Goal: Information Seeking & Learning: Find specific fact

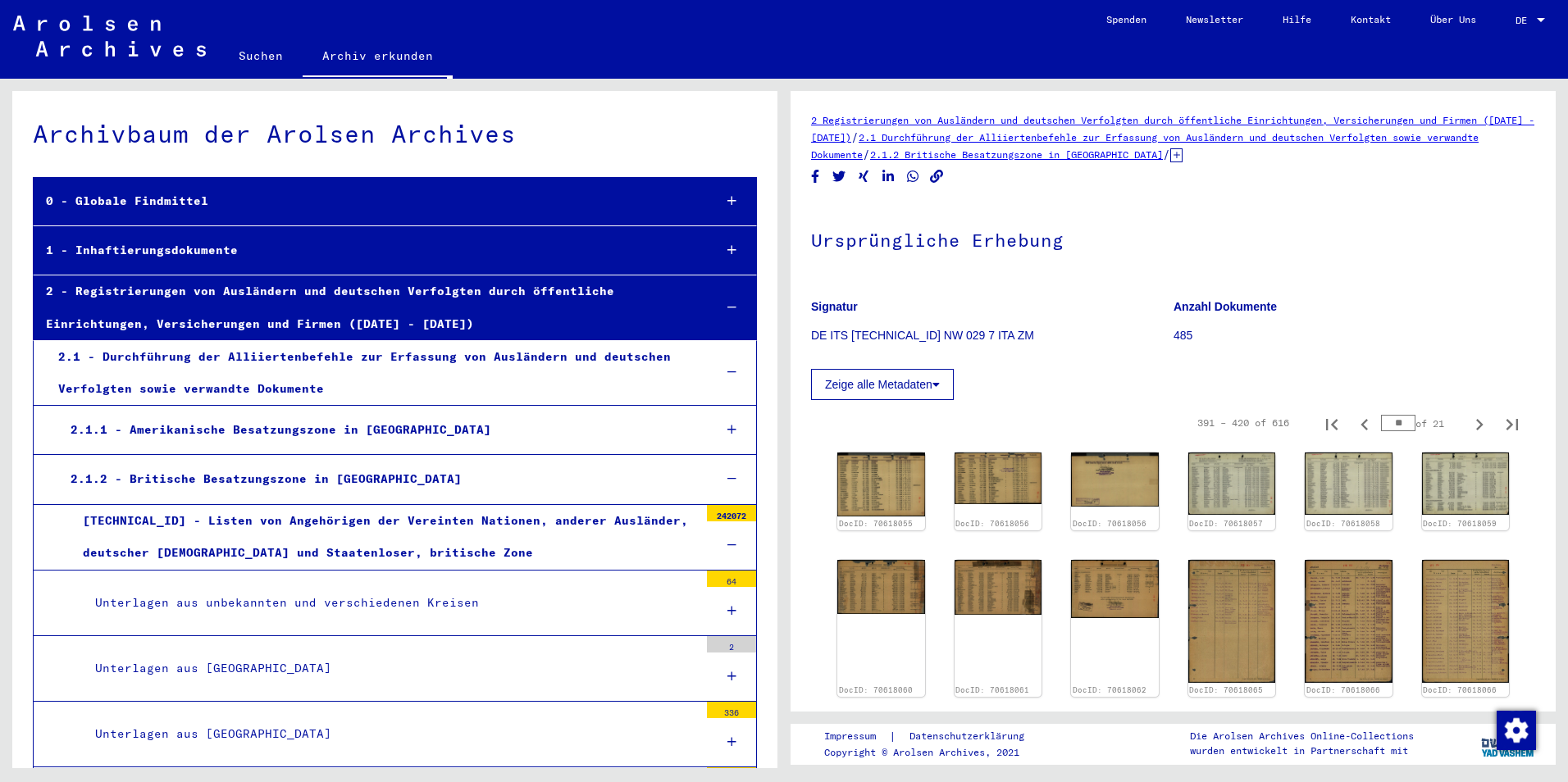
scroll to position [381, 0]
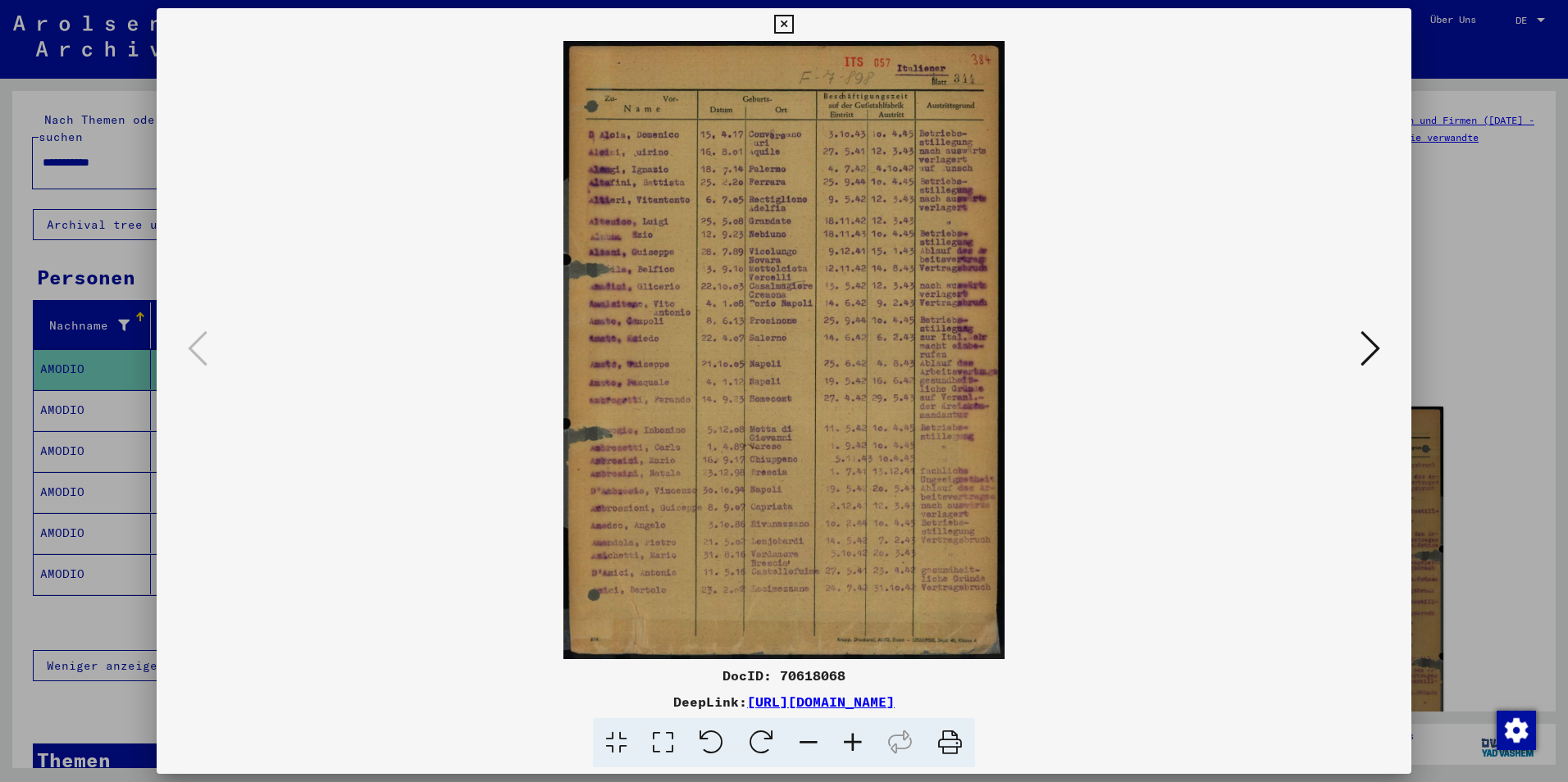
scroll to position [132, 0]
click at [786, 20] on icon at bounding box center [783, 25] width 19 height 20
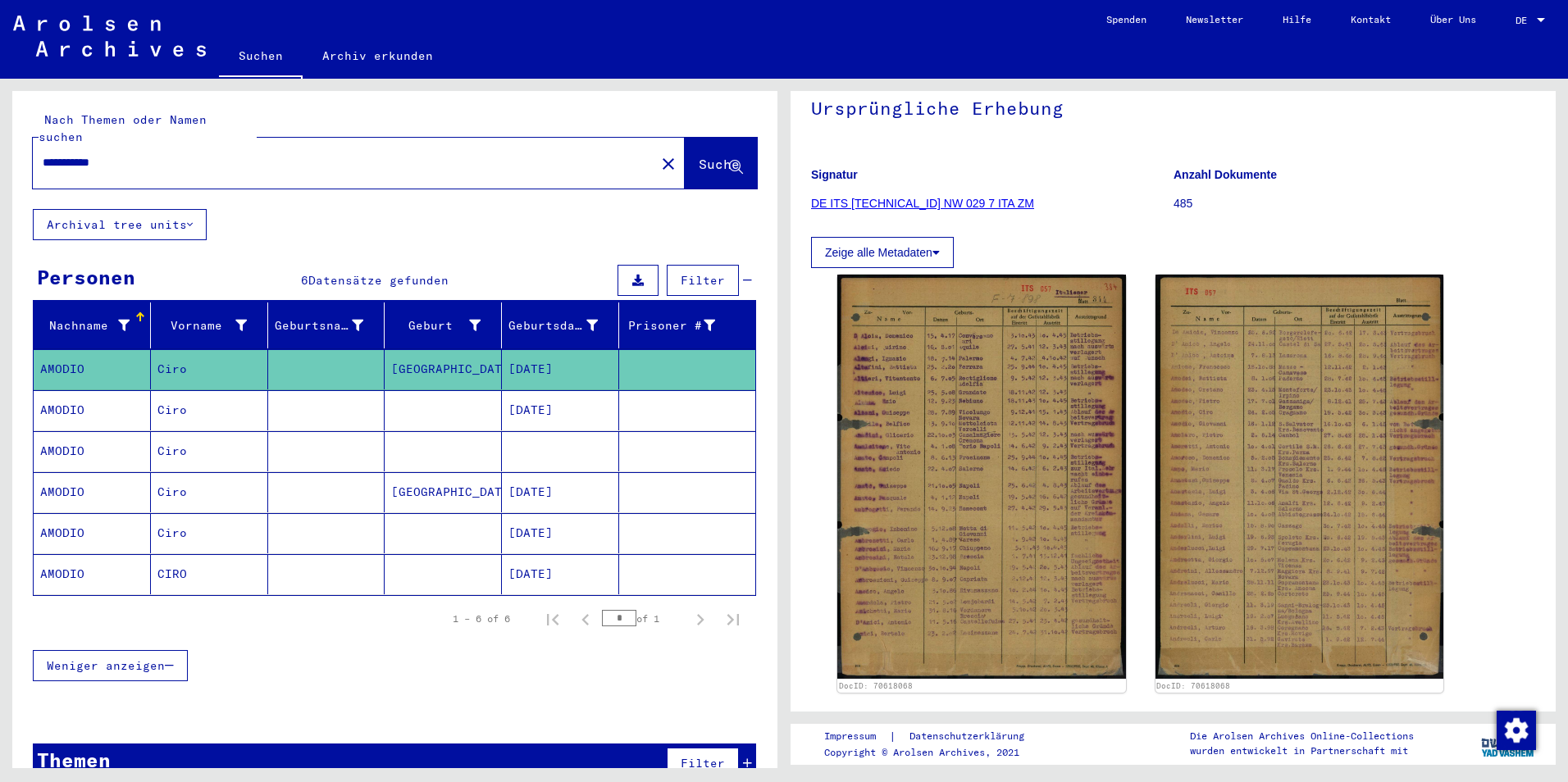
click at [85, 403] on mat-cell "AMODIO" at bounding box center [92, 410] width 118 height 40
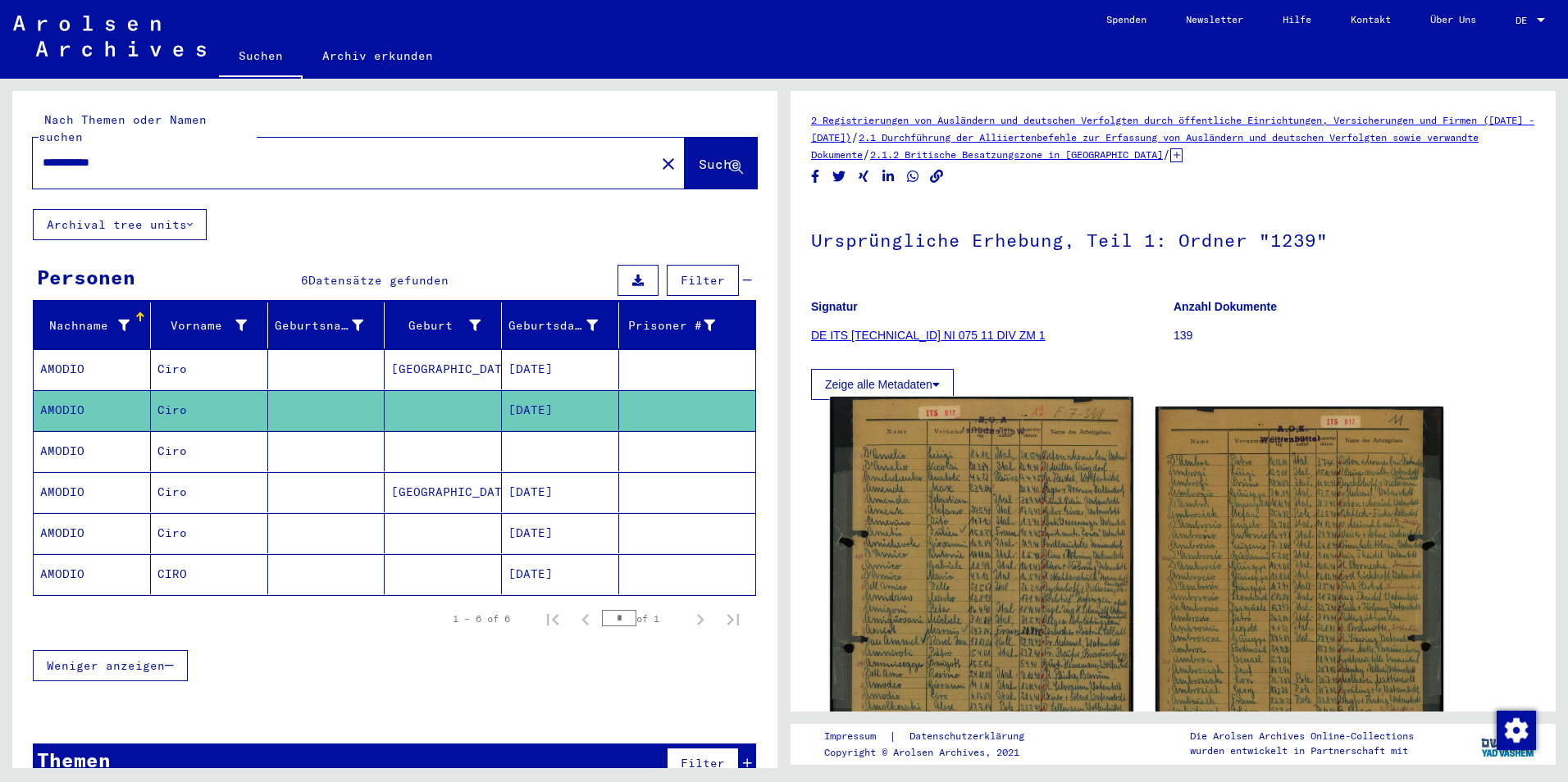
click at [976, 474] on img at bounding box center [982, 595] width 303 height 396
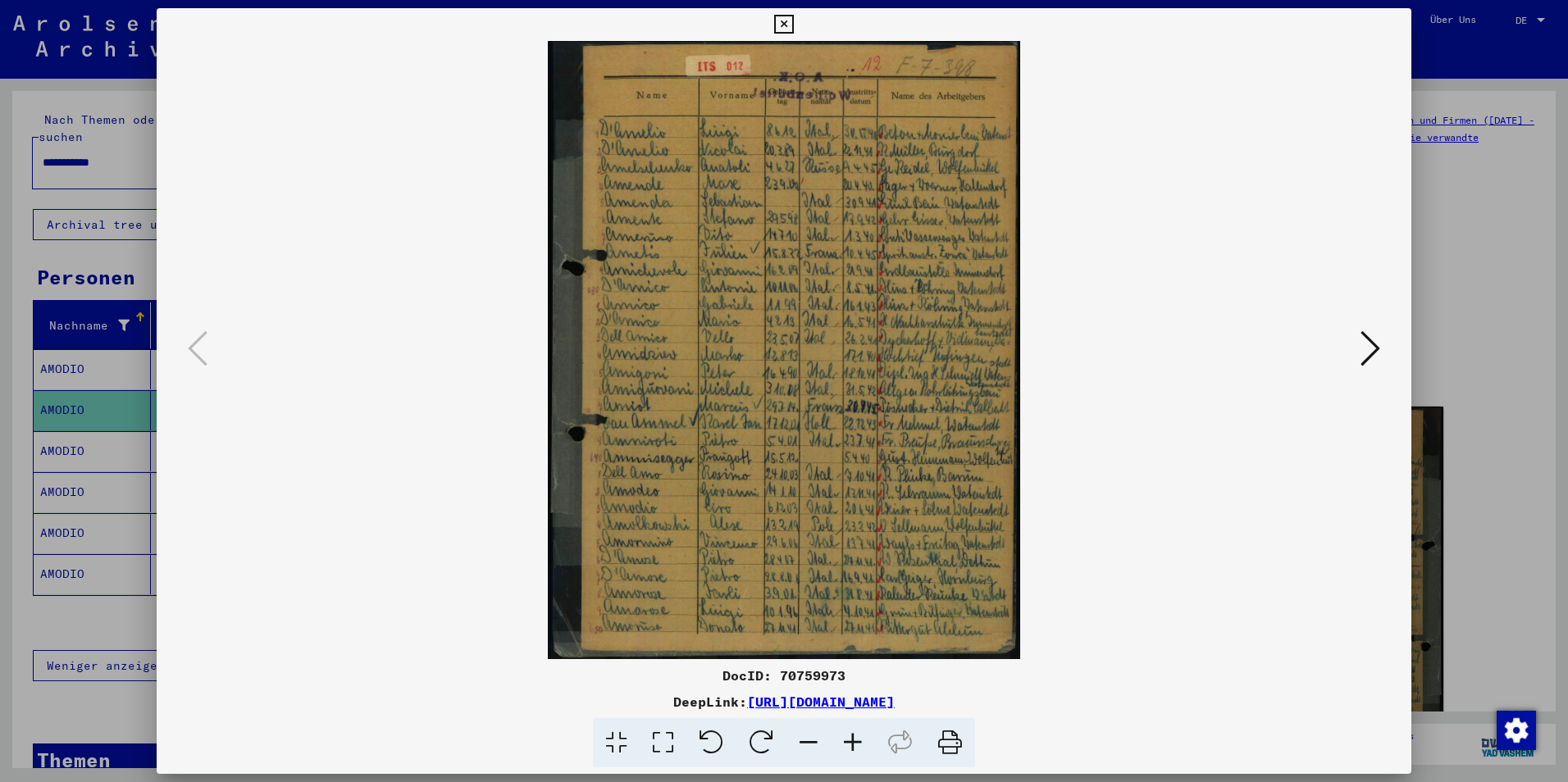
click at [798, 51] on img at bounding box center [784, 350] width 1143 height 618
click at [790, 20] on icon at bounding box center [783, 25] width 19 height 20
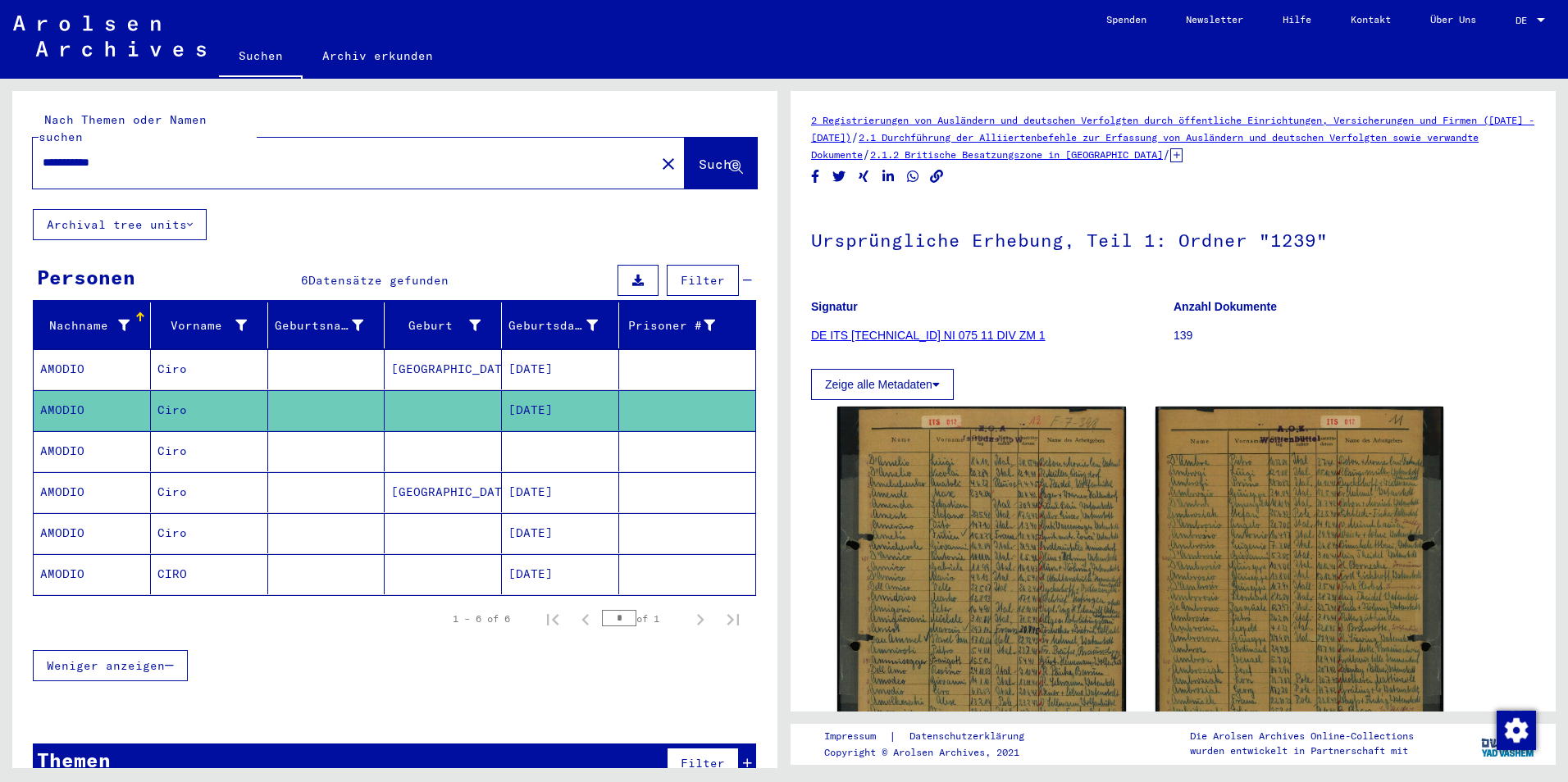
click at [109, 447] on mat-cell "AMODIO" at bounding box center [92, 451] width 118 height 40
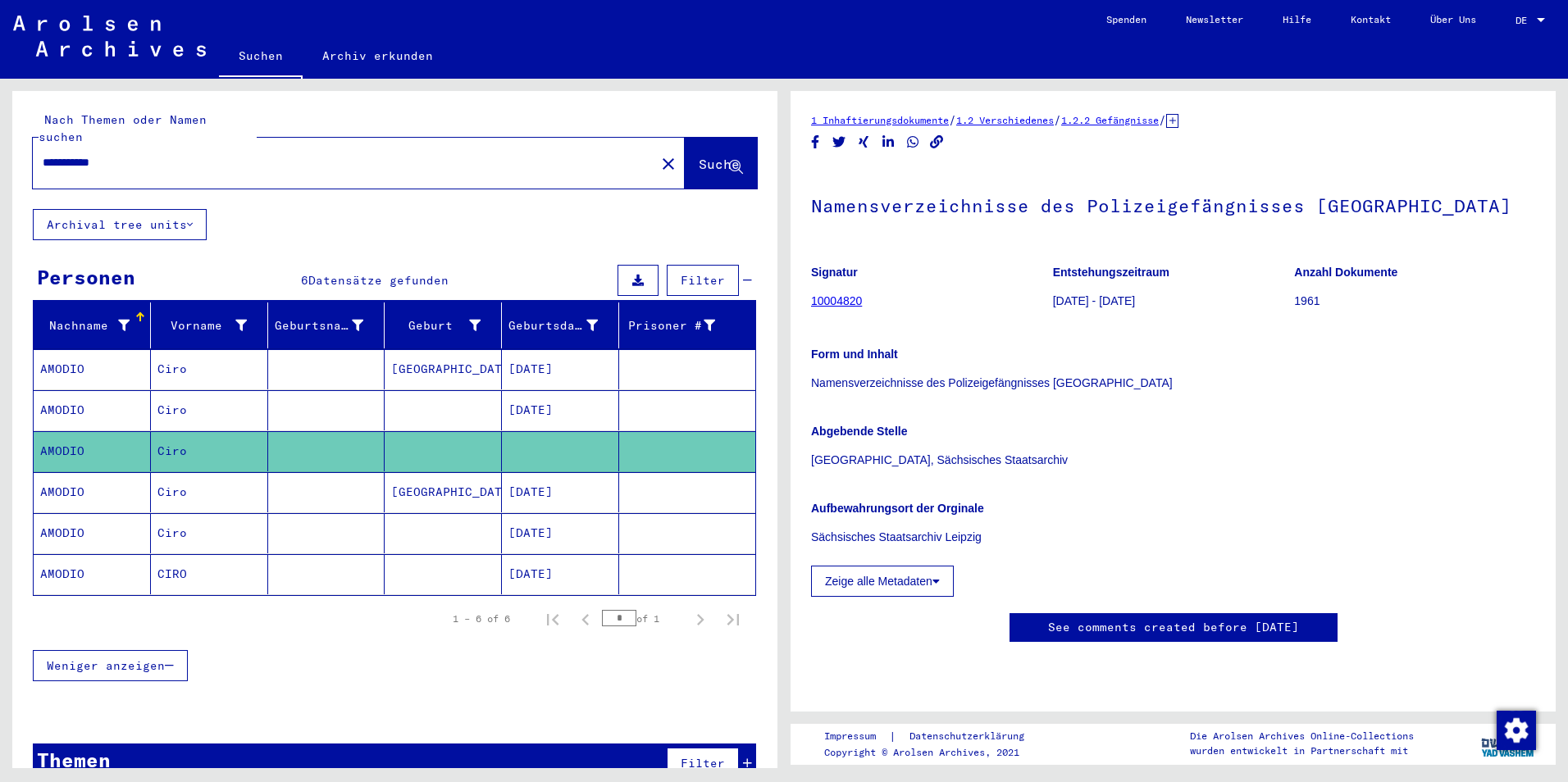
click at [94, 479] on mat-cell "AMODIO" at bounding box center [92, 492] width 118 height 40
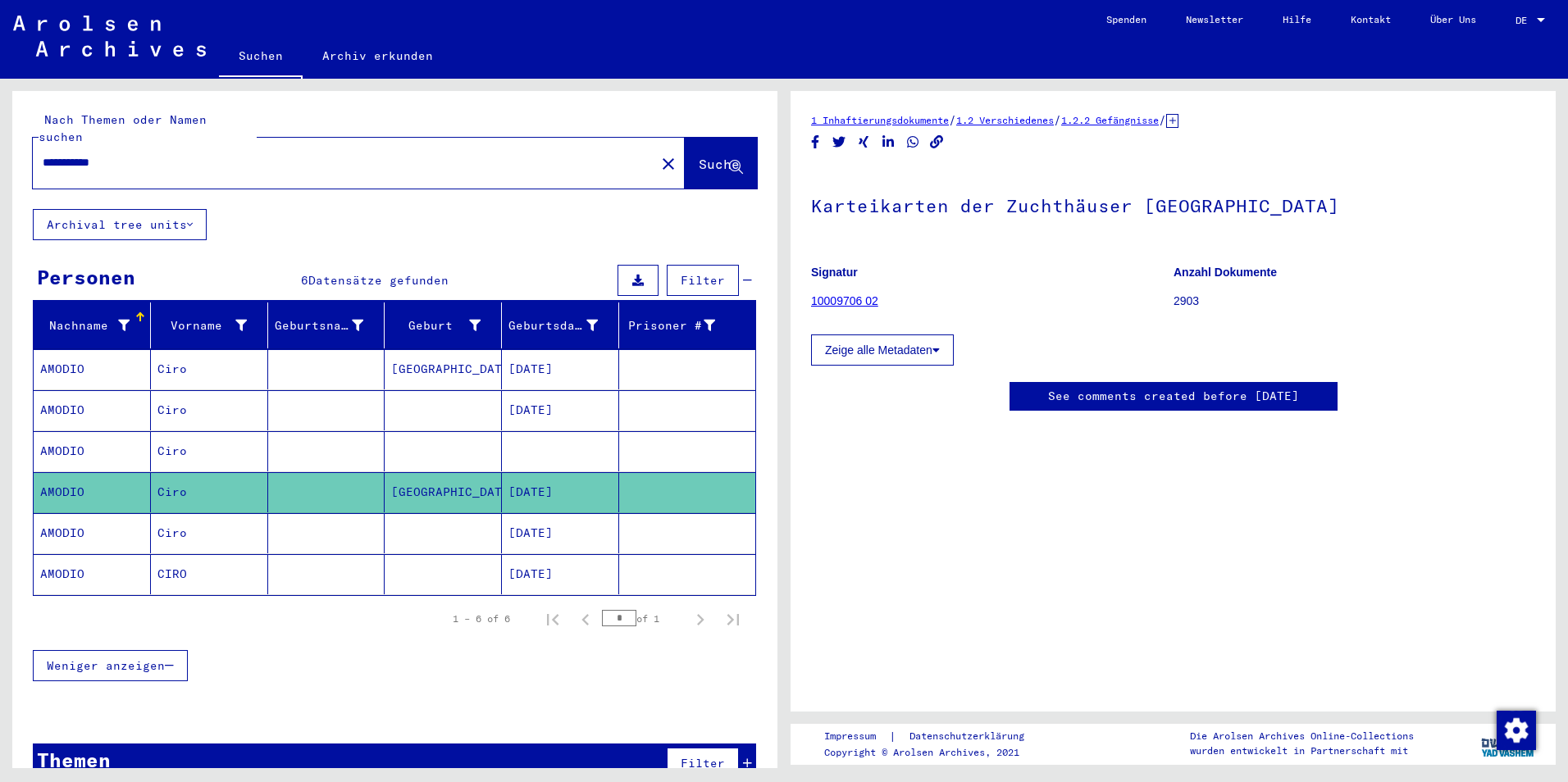
click at [89, 520] on mat-cell "AMODIO" at bounding box center [92, 533] width 118 height 40
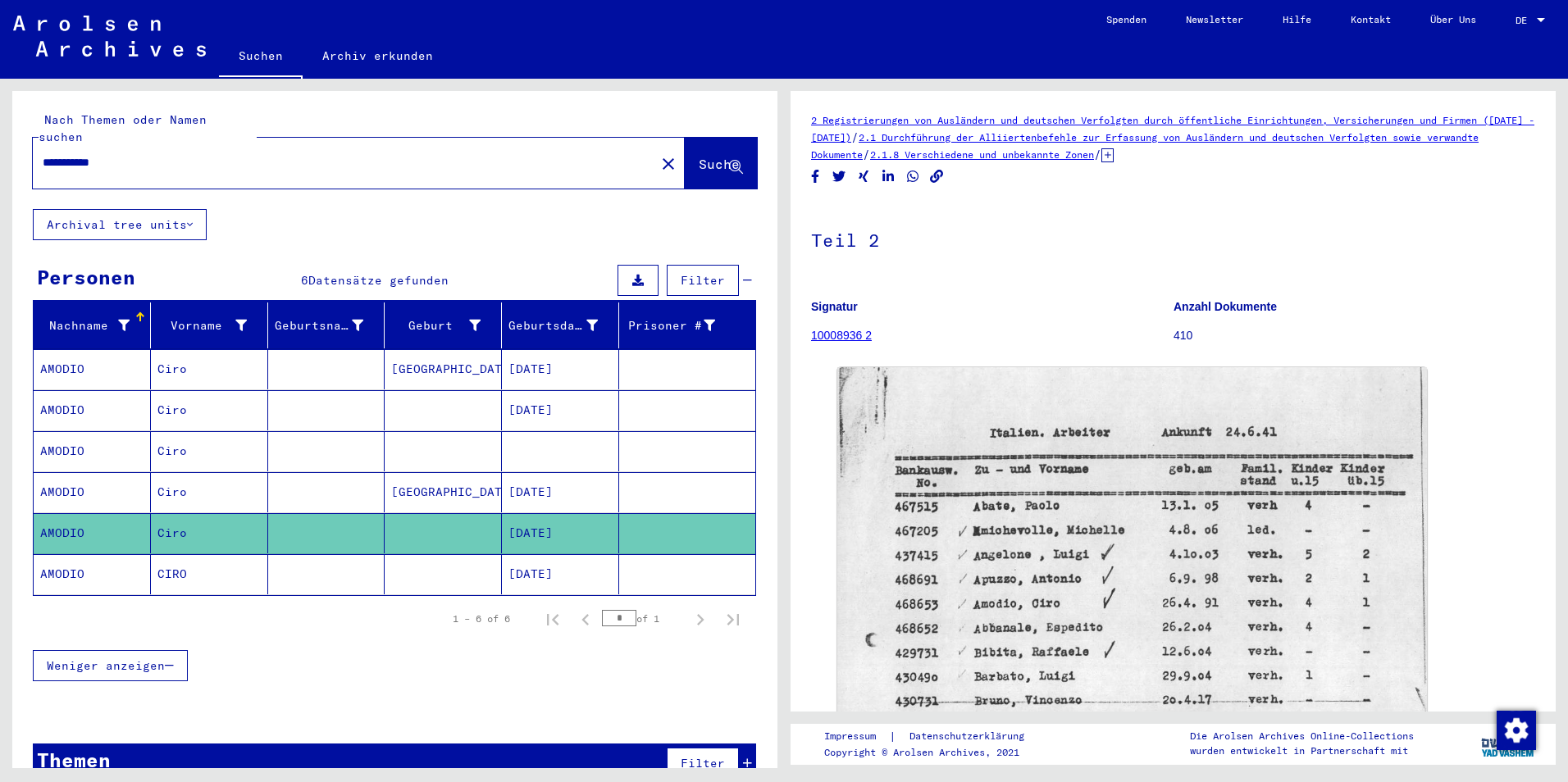
click at [88, 480] on mat-cell "AMODIO" at bounding box center [92, 492] width 118 height 40
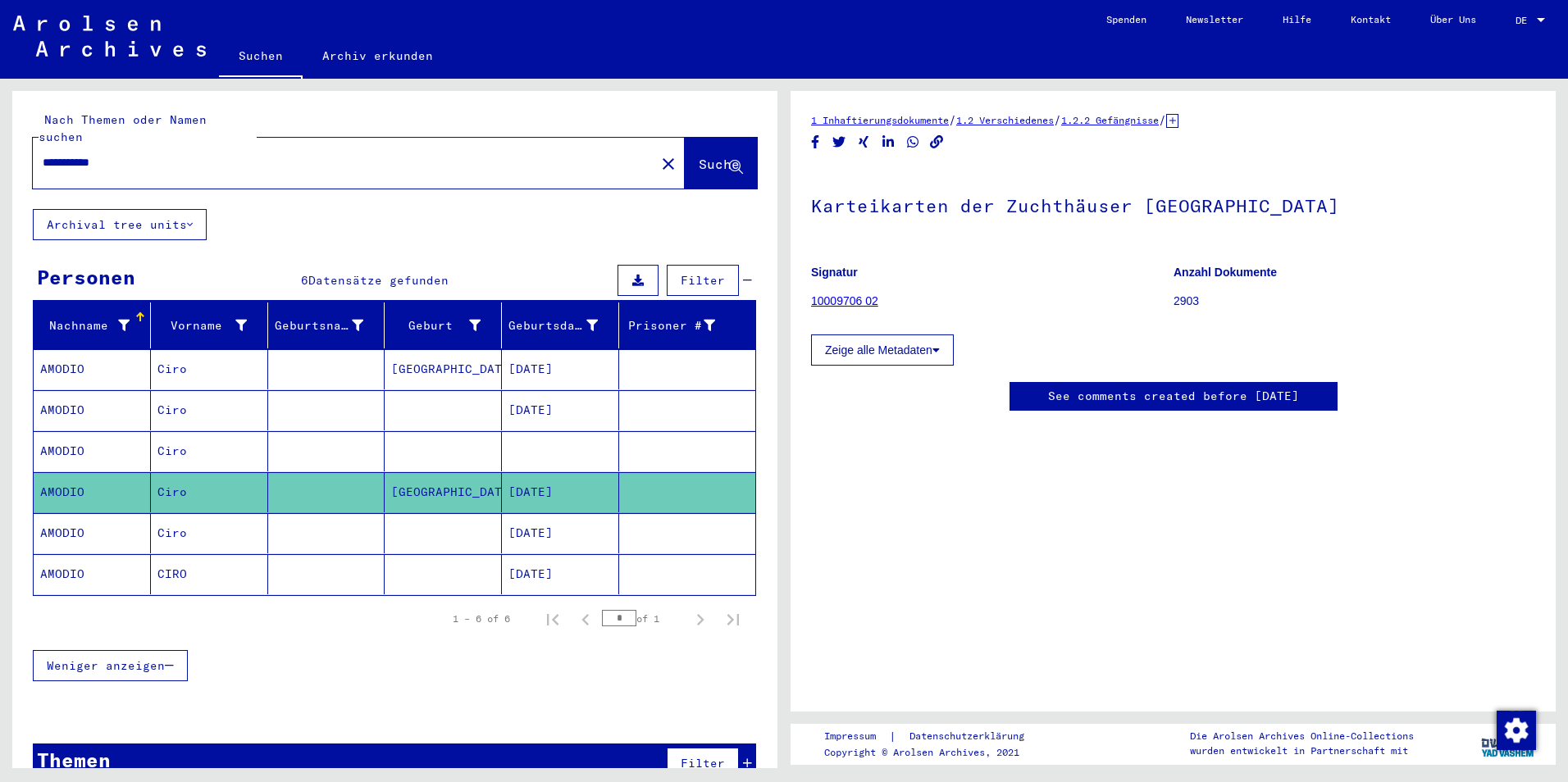
click at [940, 353] on icon at bounding box center [936, 350] width 7 height 12
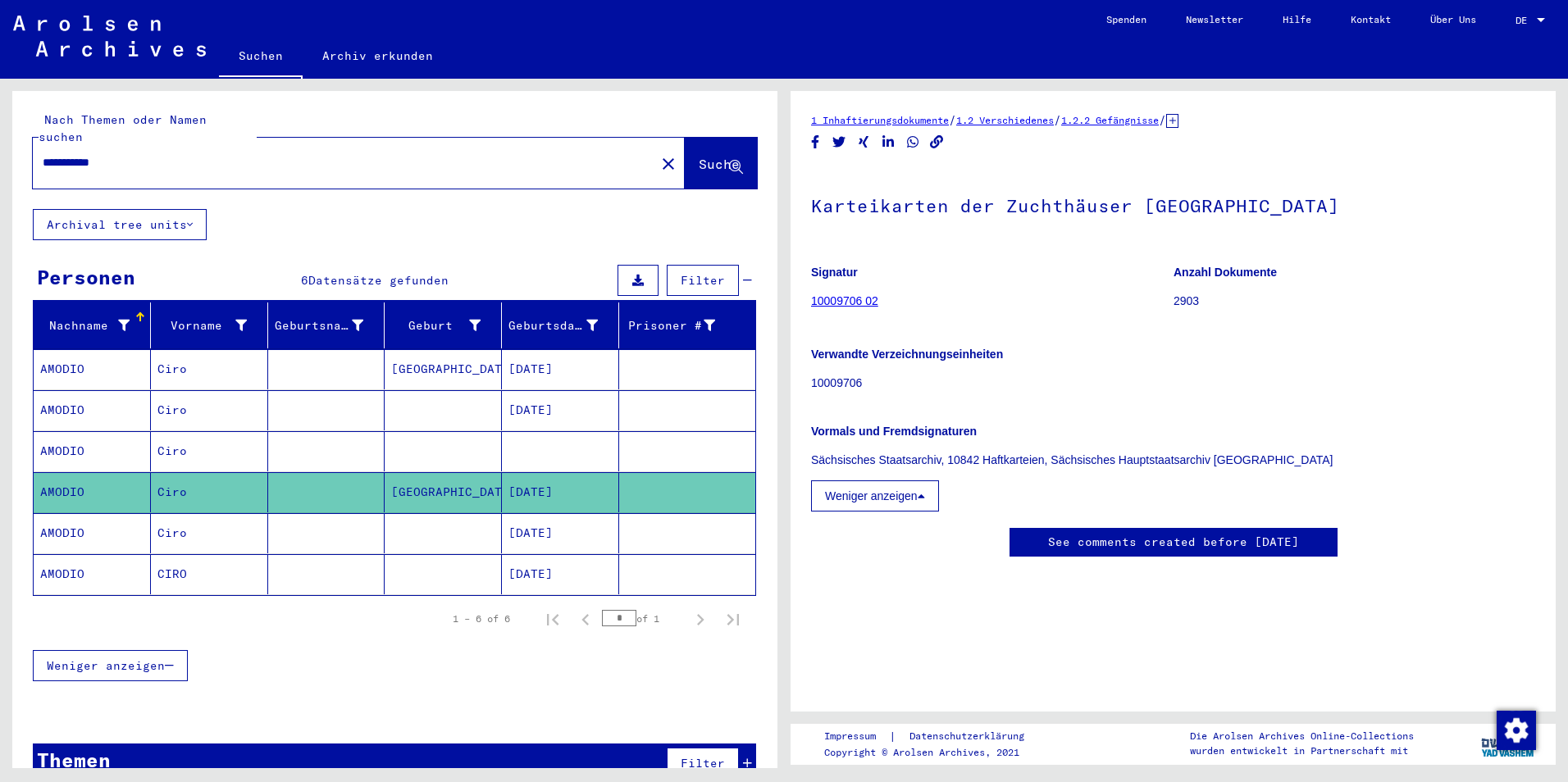
drag, startPoint x: 1287, startPoint y: 459, endPoint x: 809, endPoint y: 453, distance: 478.0
click at [809, 453] on yv-its-full-details "1 Inhaftierungsdokumente / 1.2 Verschiedenes / 1.2.2 Gefängnisse / [TECHNICAL_I…" at bounding box center [1173, 351] width 766 height 479
copy p "Sächsisches Staatsarchiv, 10842 Haftkarteien, Sächsisches Hauptstaatsarchiv [GE…"
click at [67, 438] on mat-cell "AMODIO" at bounding box center [92, 451] width 118 height 40
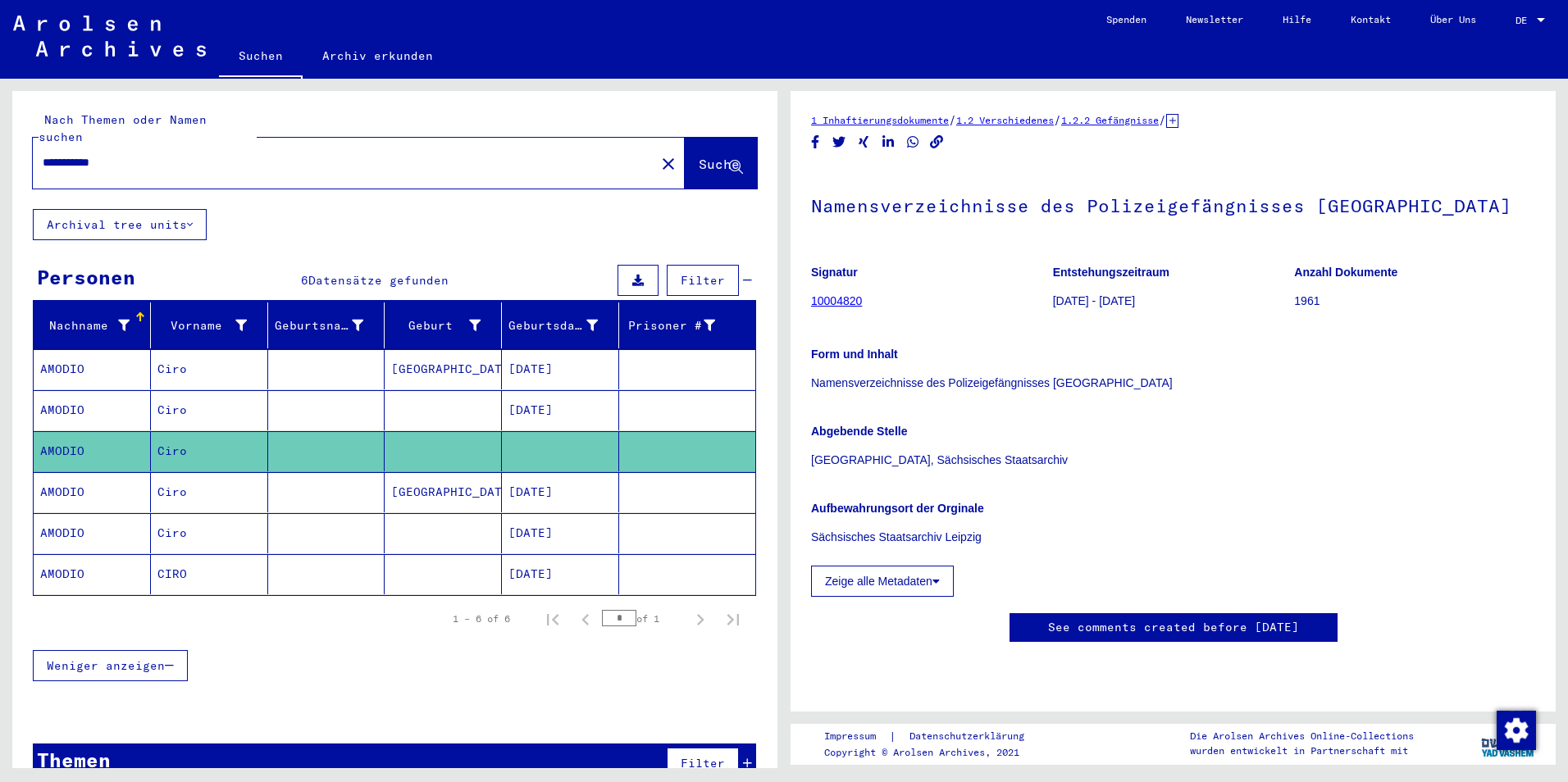
click at [928, 581] on button "Zeige alle Metadaten" at bounding box center [882, 581] width 143 height 31
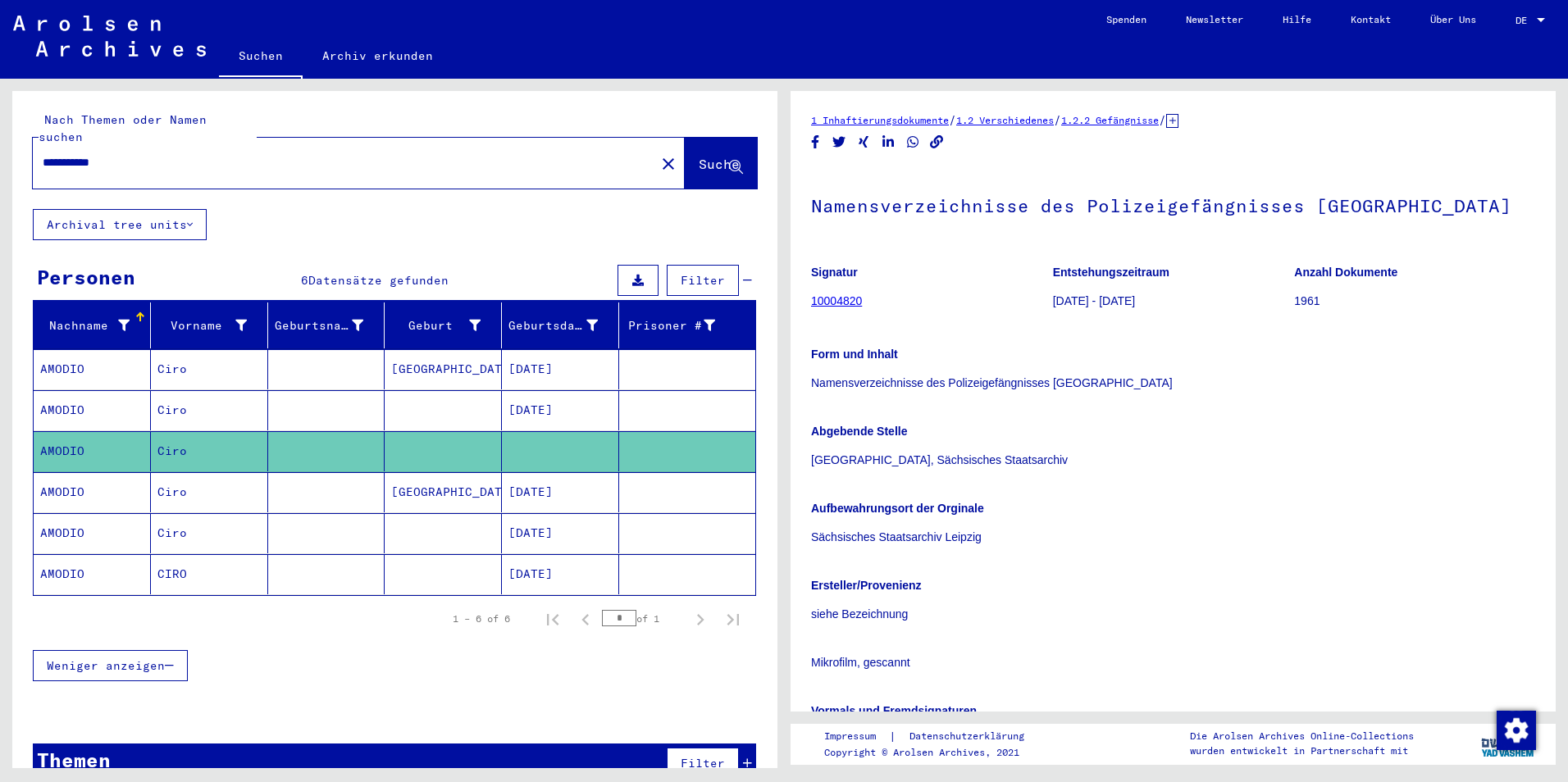
click at [1429, 438] on p "Abgebende Stelle" at bounding box center [1173, 431] width 725 height 17
drag, startPoint x: 1394, startPoint y: 211, endPoint x: 812, endPoint y: 203, distance: 582.1
click at [812, 203] on h1 "Namensverzeichnisse des Polizeigefängnisses [GEOGRAPHIC_DATA]" at bounding box center [1173, 203] width 725 height 72
copy h1 "Namensverzeichnisse des Polizeigefängnisses [GEOGRAPHIC_DATA]"
click at [68, 473] on mat-cell "AMODIO" at bounding box center [92, 492] width 118 height 40
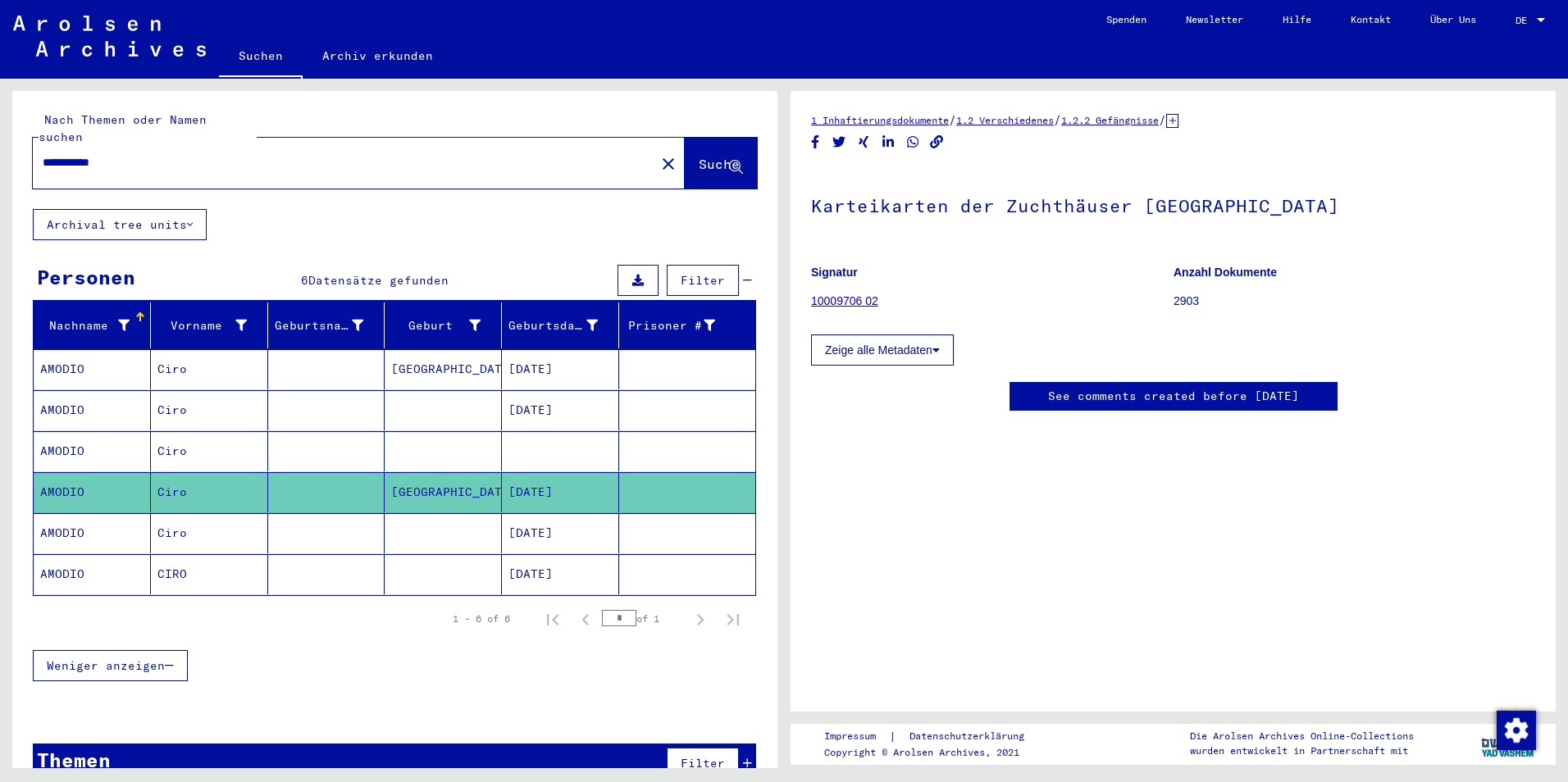
click at [69, 437] on mat-cell "AMODIO" at bounding box center [92, 451] width 118 height 40
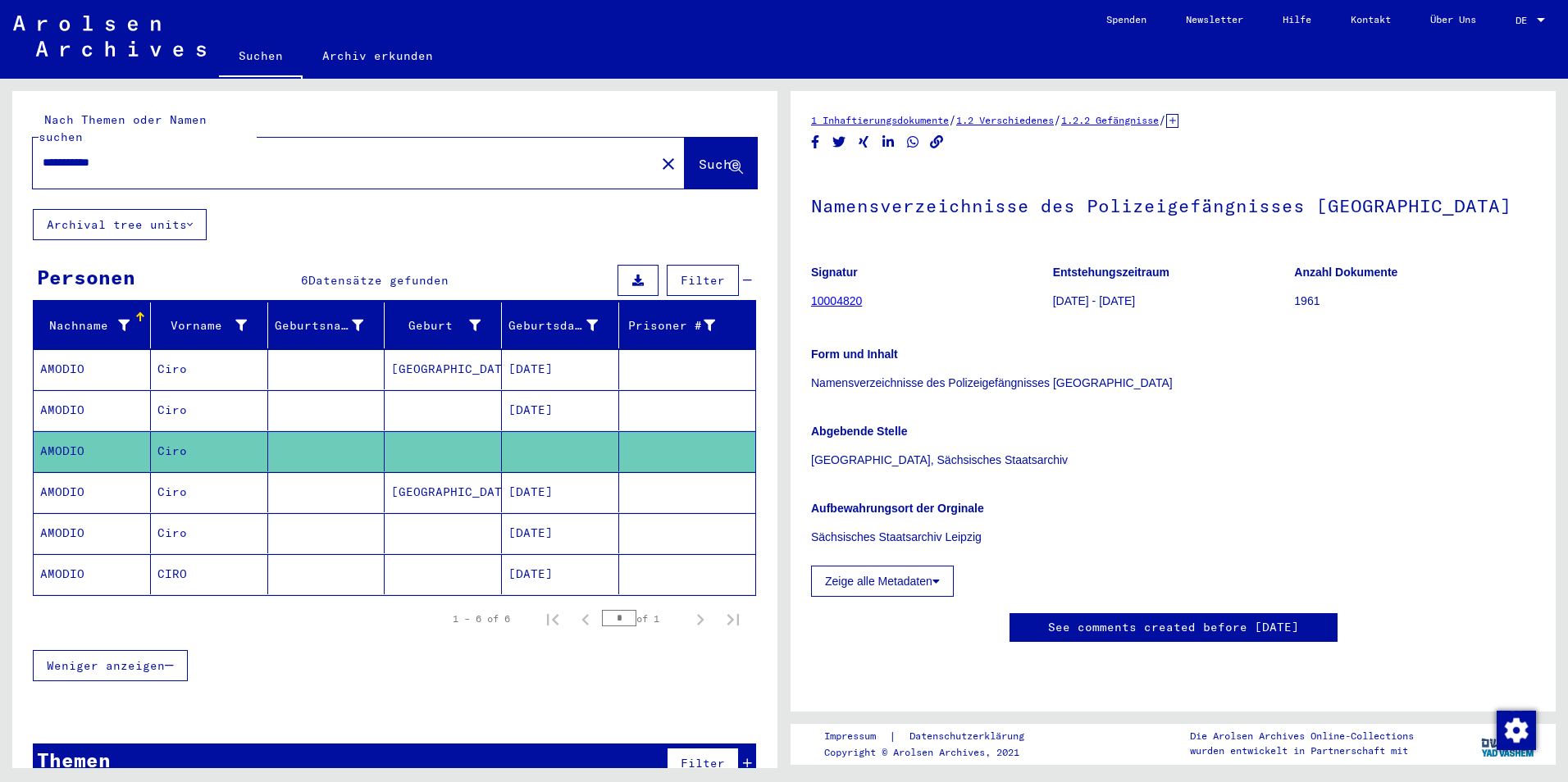
click at [67, 474] on mat-cell "AMODIO" at bounding box center [92, 492] width 118 height 40
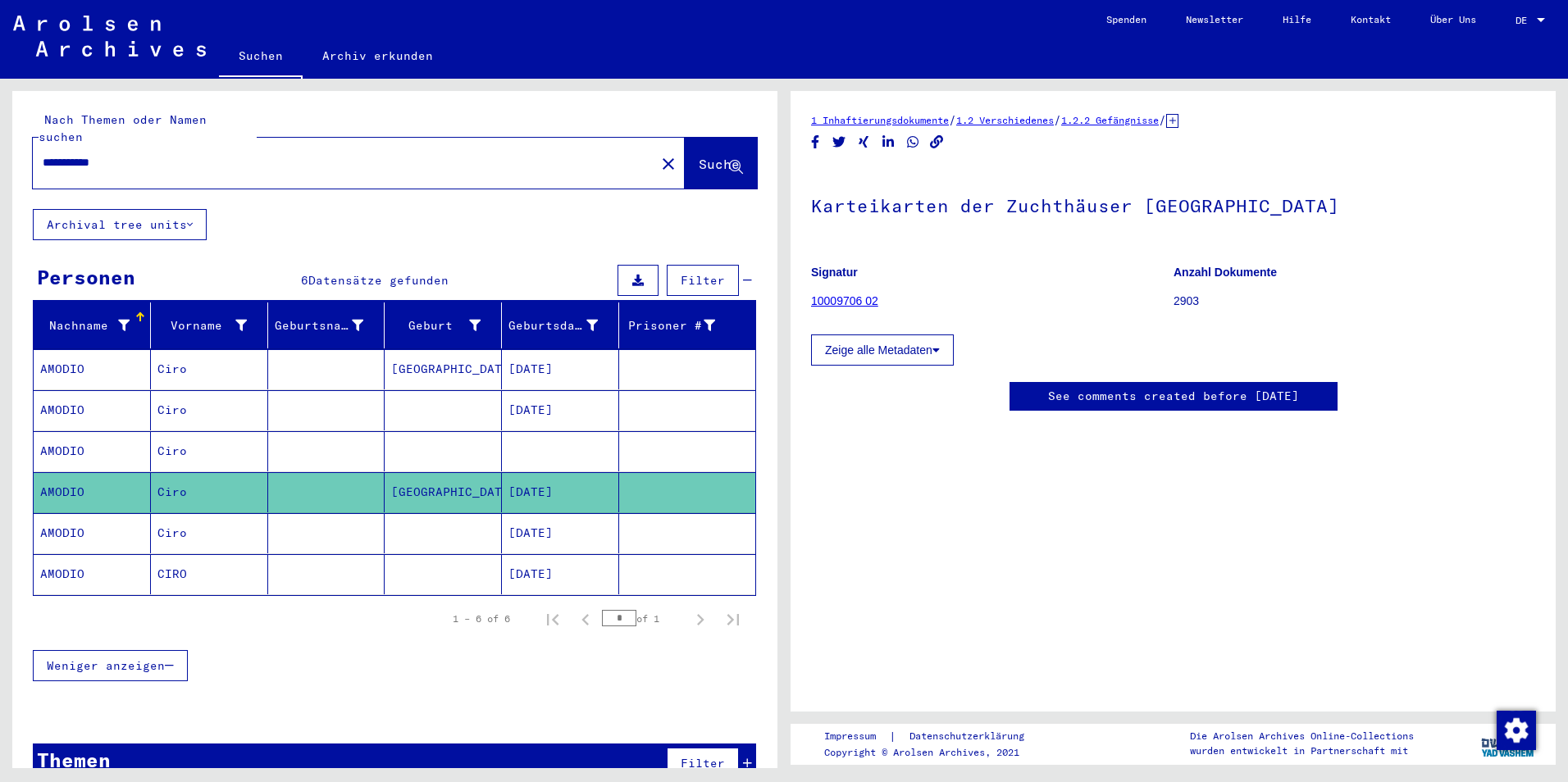
click at [61, 520] on mat-cell "AMODIO" at bounding box center [92, 533] width 118 height 40
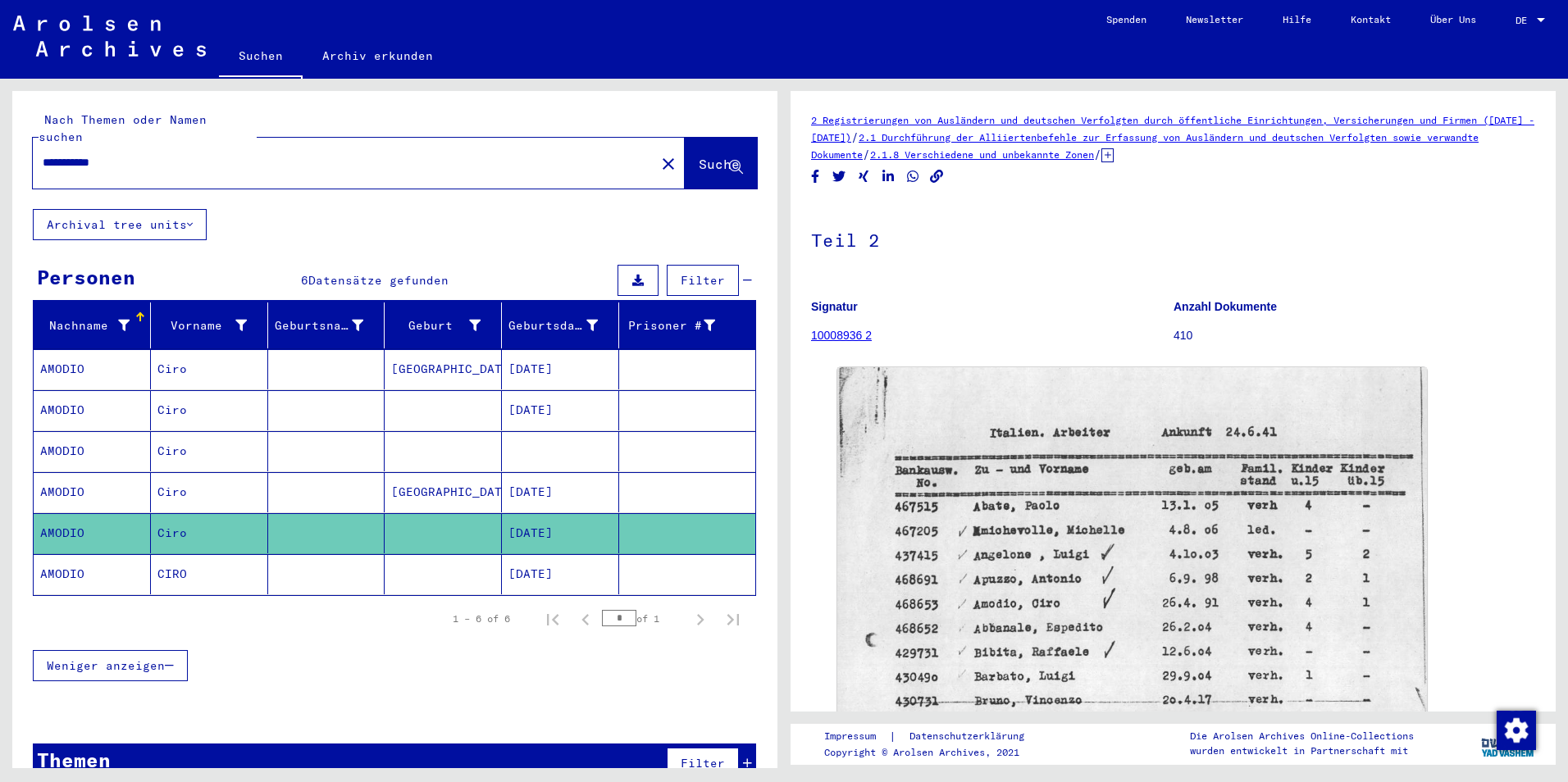
click at [75, 558] on mat-cell "AMODIO" at bounding box center [92, 574] width 118 height 40
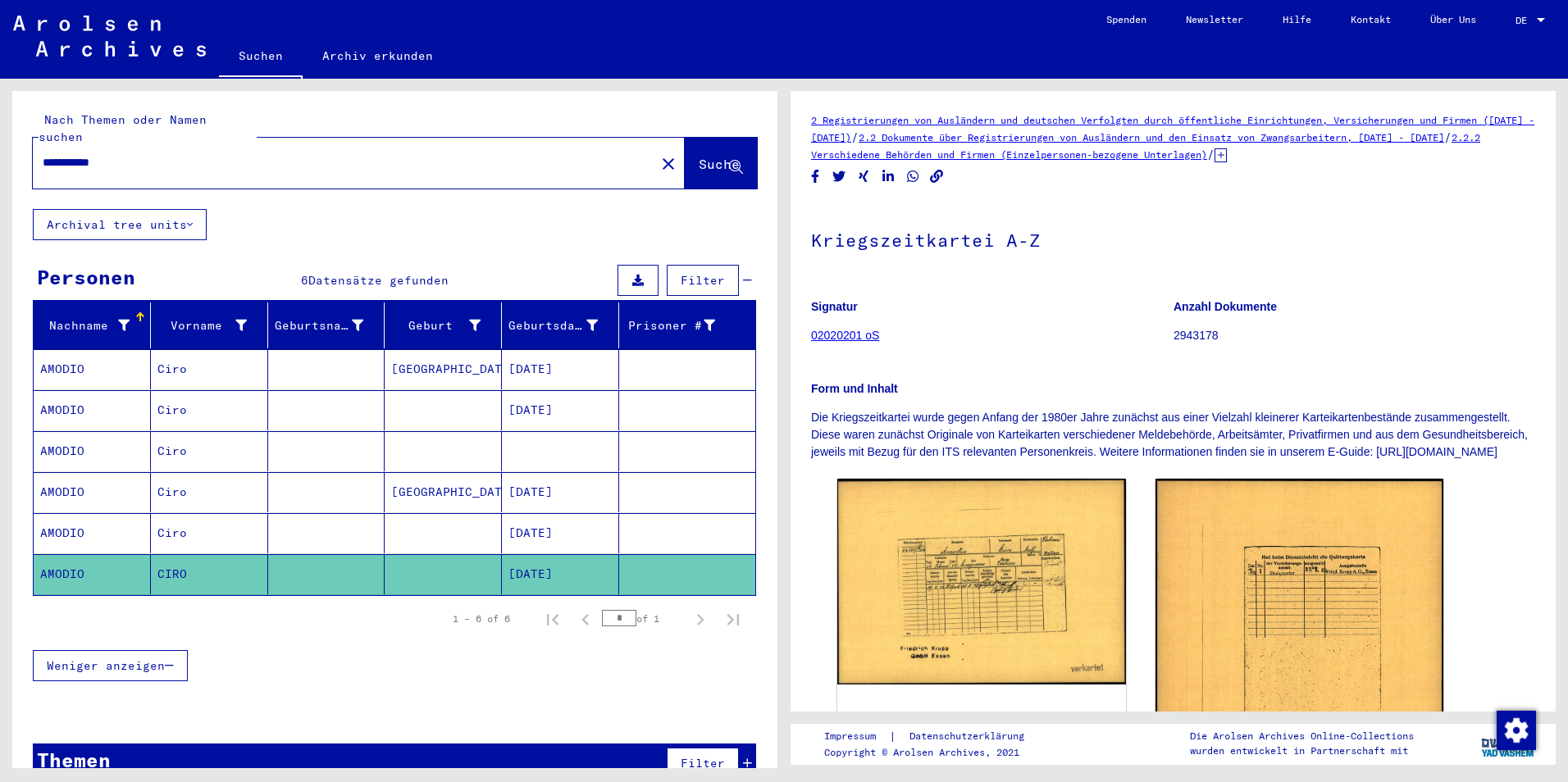
click at [75, 558] on mat-cell "AMODIO" at bounding box center [92, 574] width 118 height 40
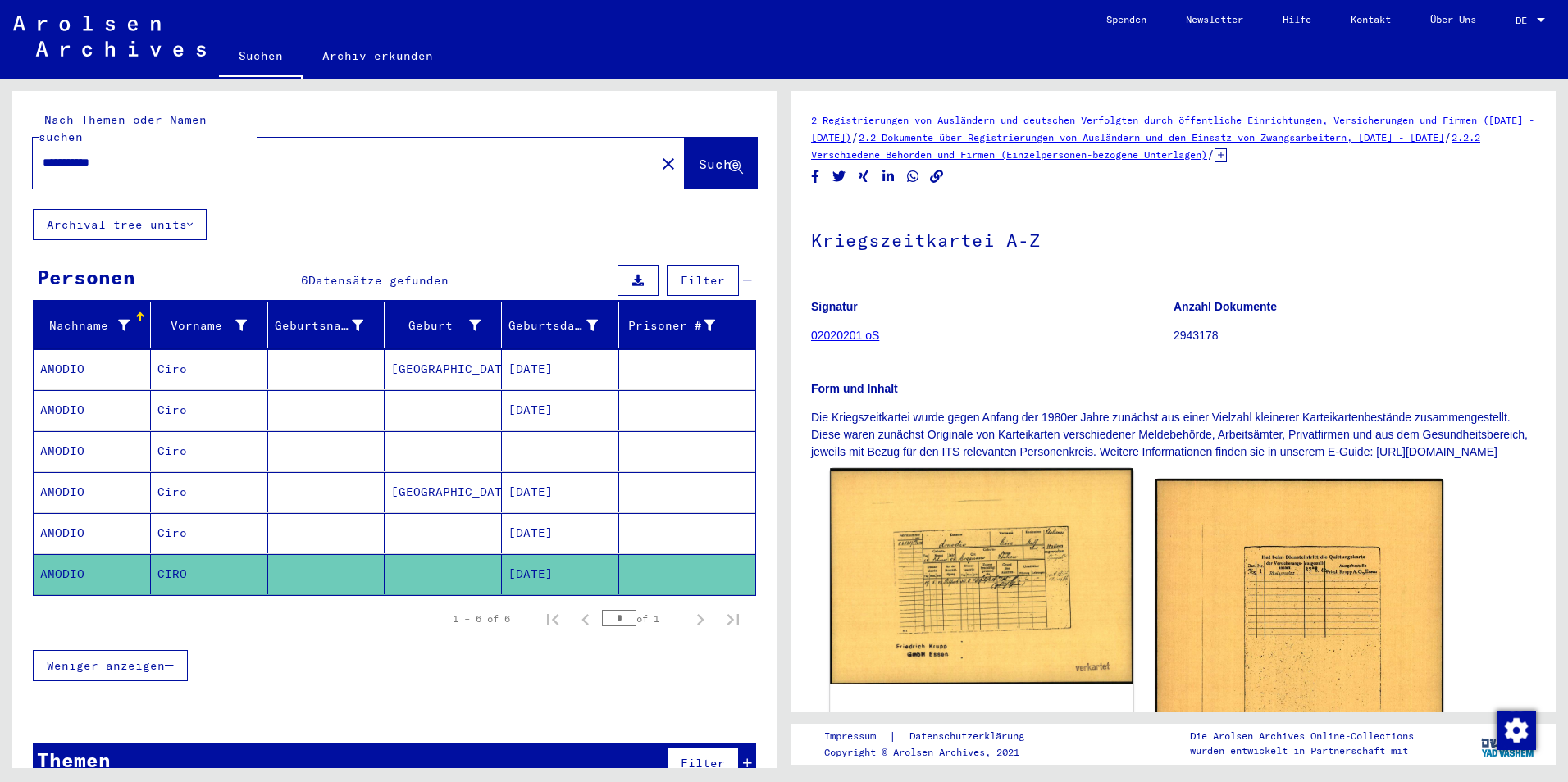
click at [951, 597] on img at bounding box center [982, 576] width 303 height 216
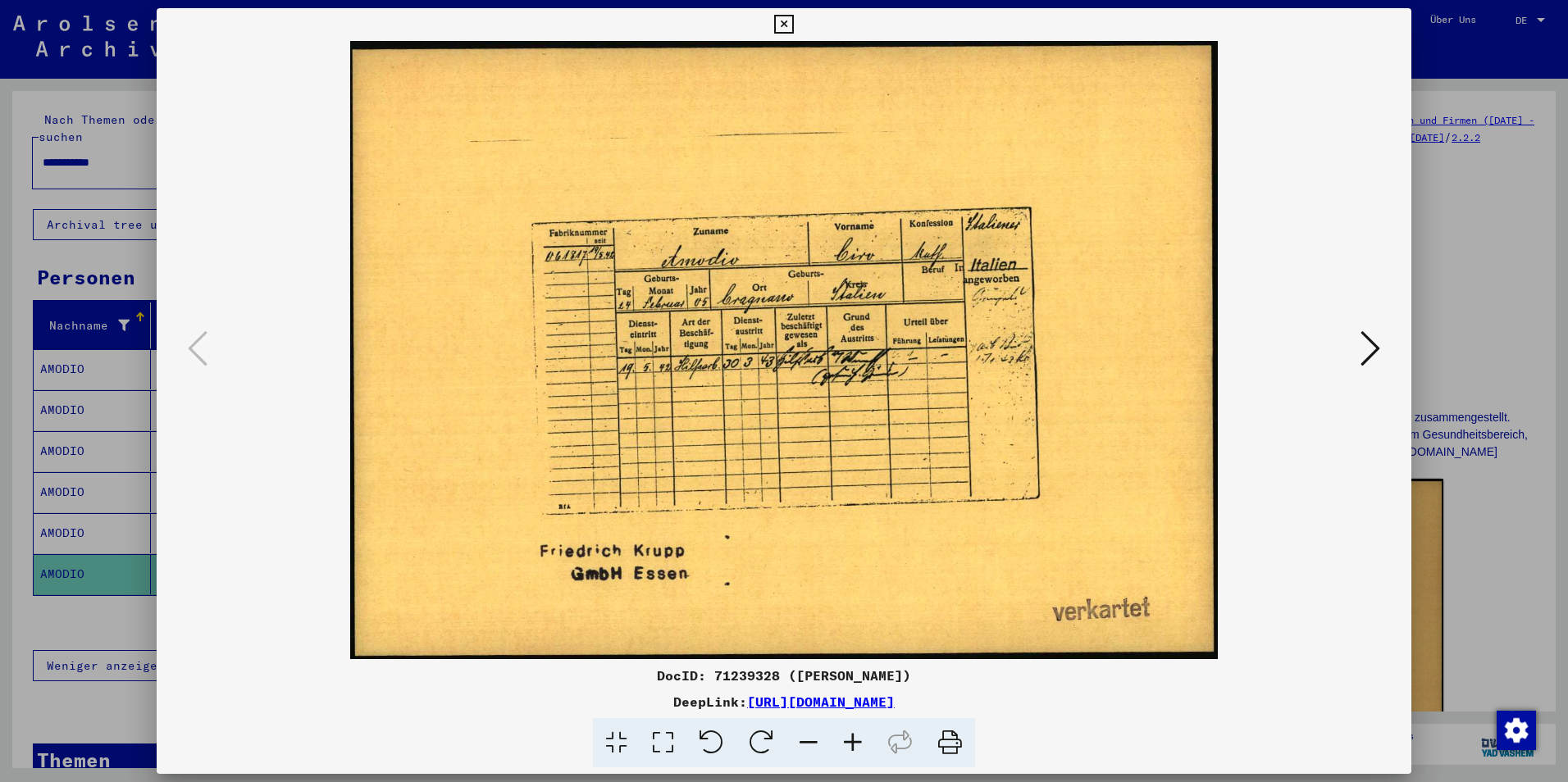
click at [857, 753] on icon at bounding box center [853, 743] width 45 height 50
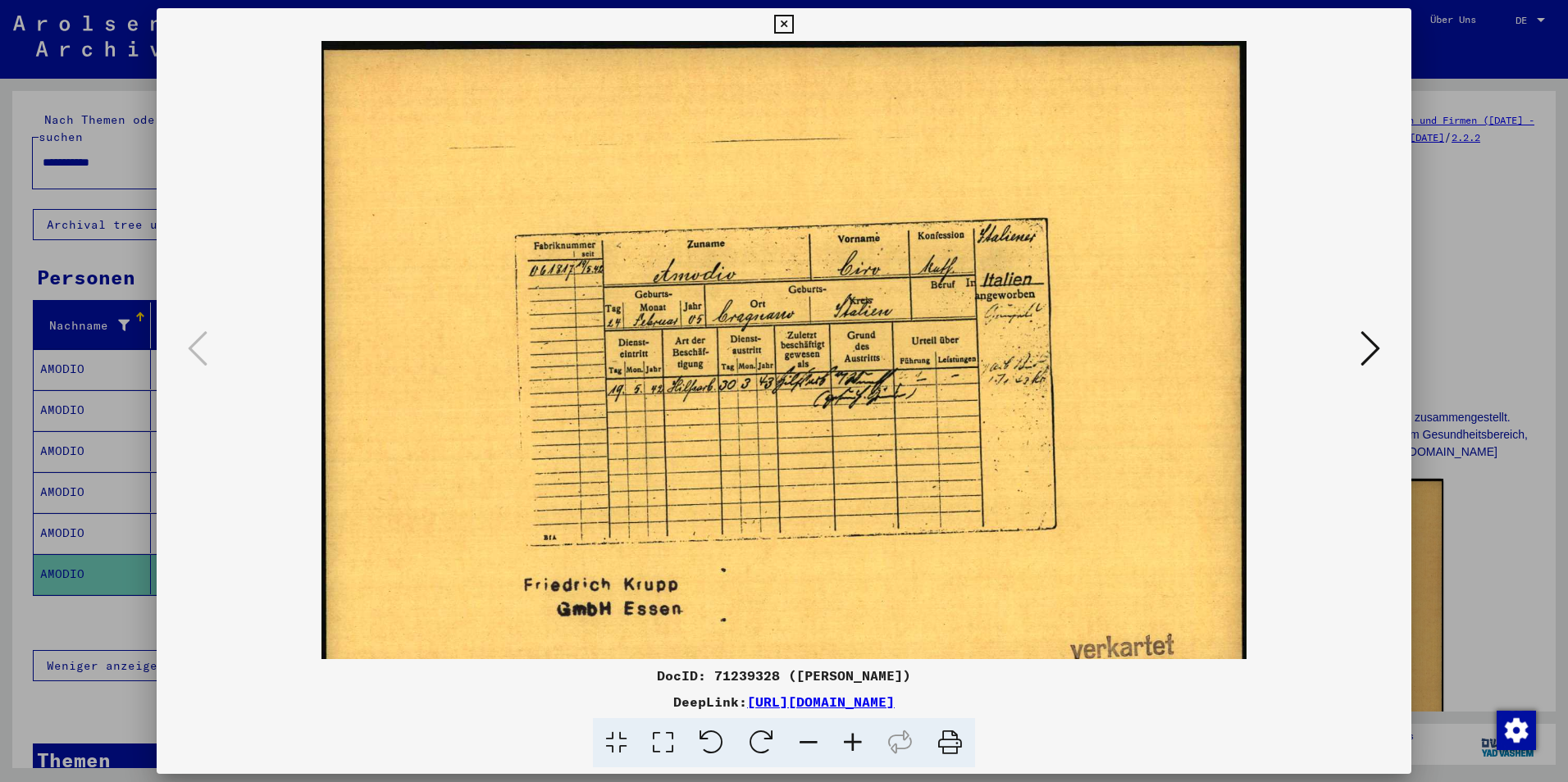
click at [857, 753] on icon at bounding box center [853, 743] width 45 height 50
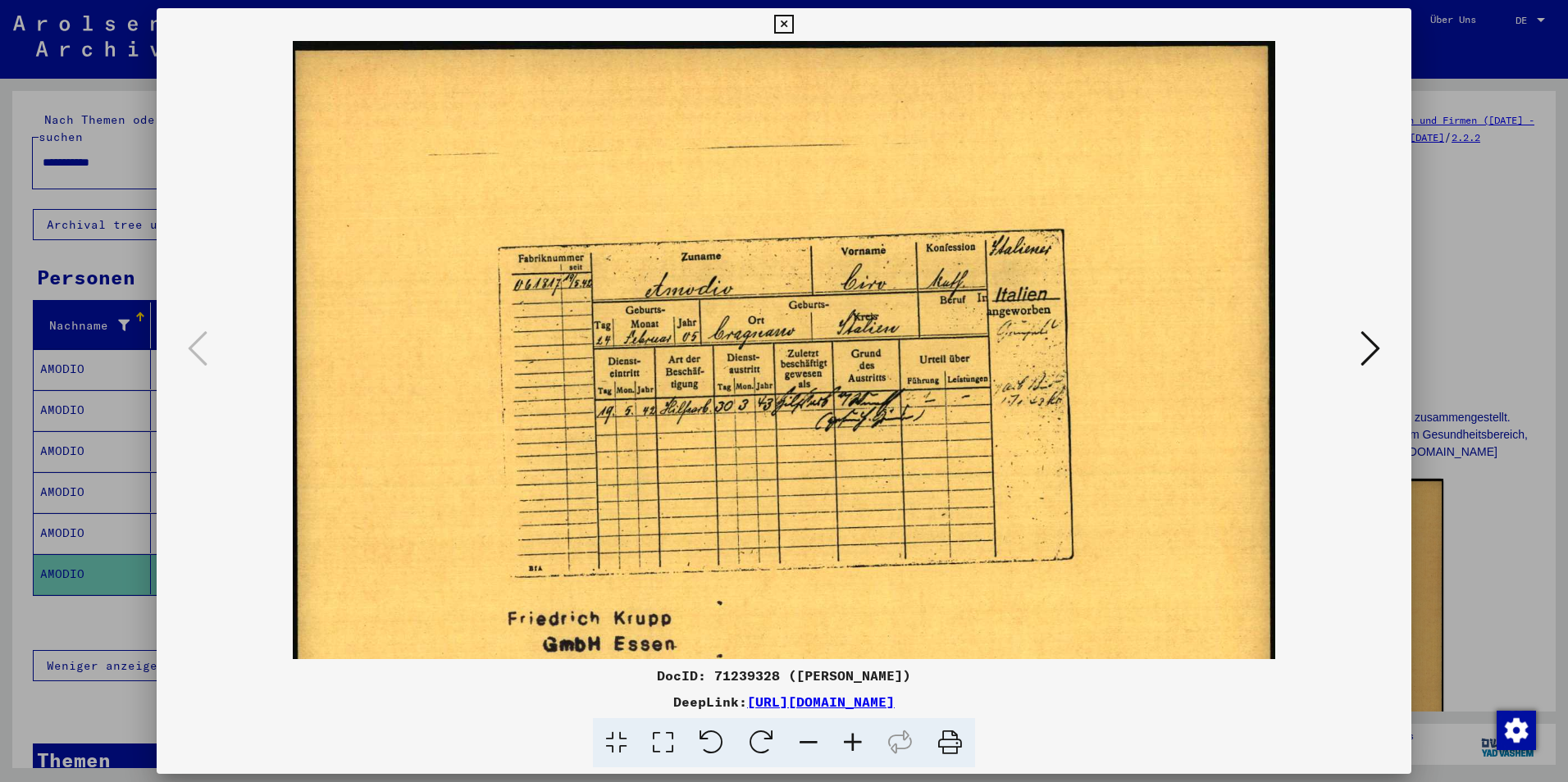
click at [857, 753] on icon at bounding box center [853, 743] width 45 height 50
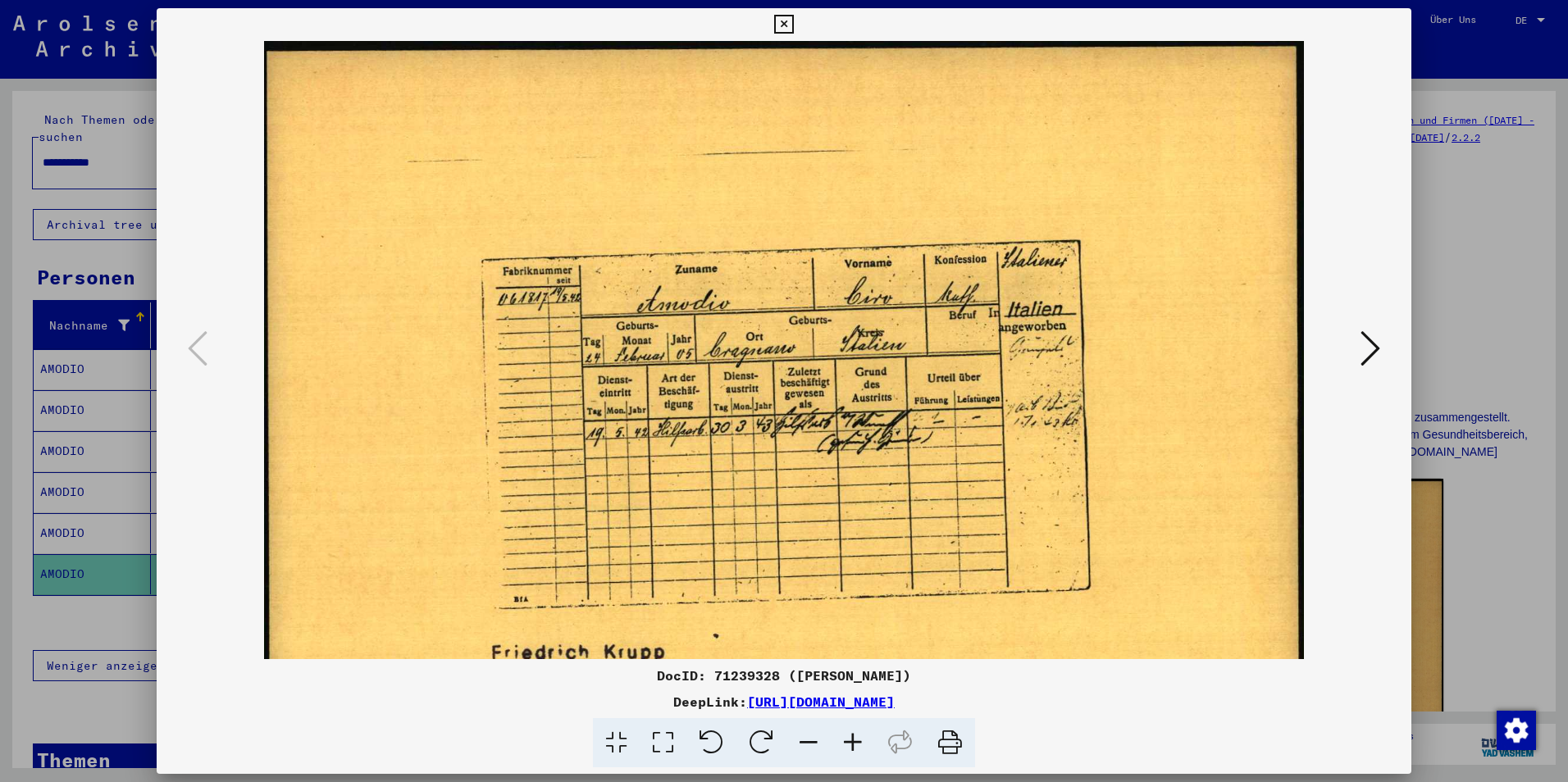
click at [857, 753] on icon at bounding box center [853, 743] width 45 height 50
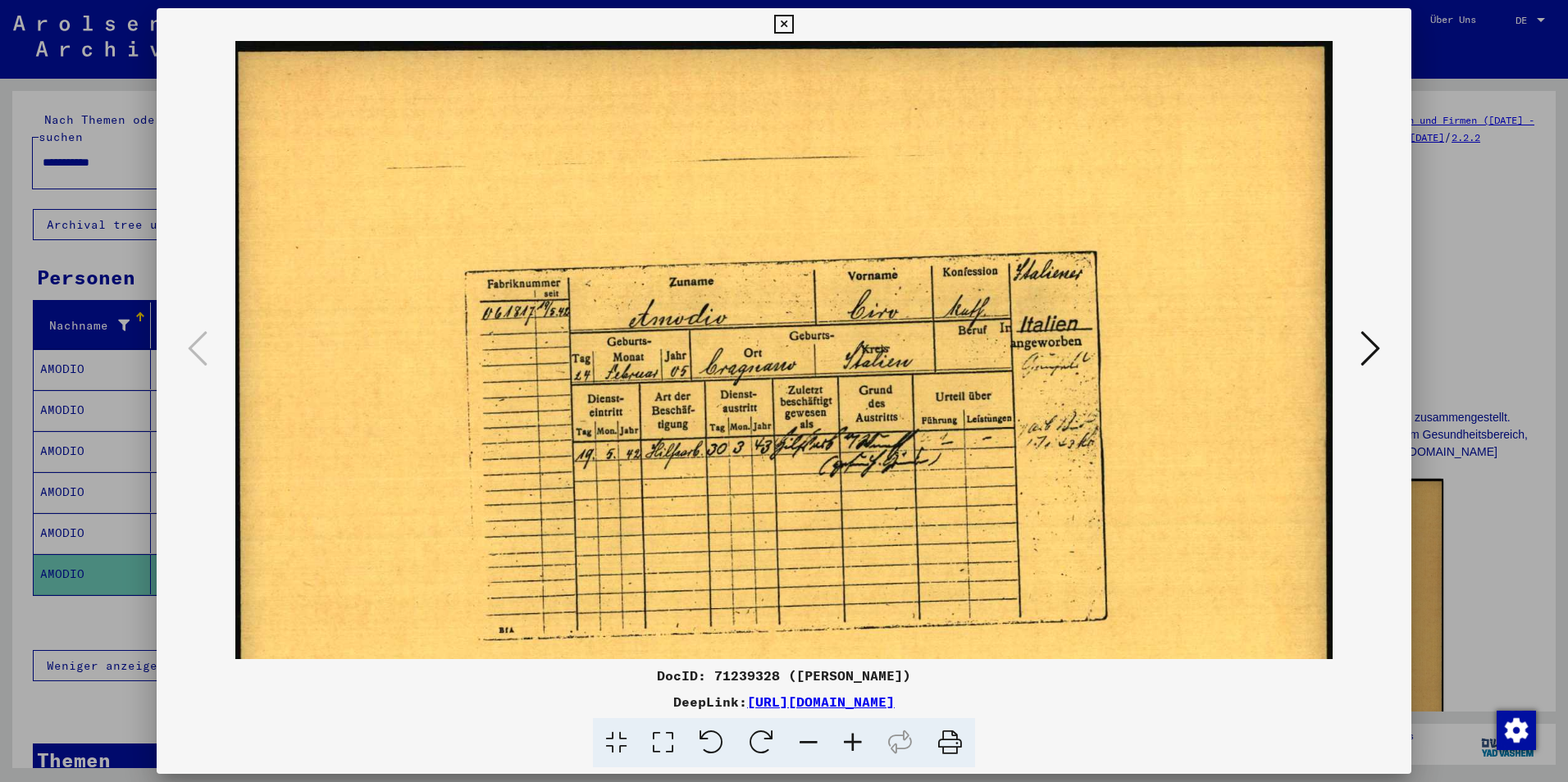
click at [857, 753] on icon at bounding box center [853, 743] width 45 height 50
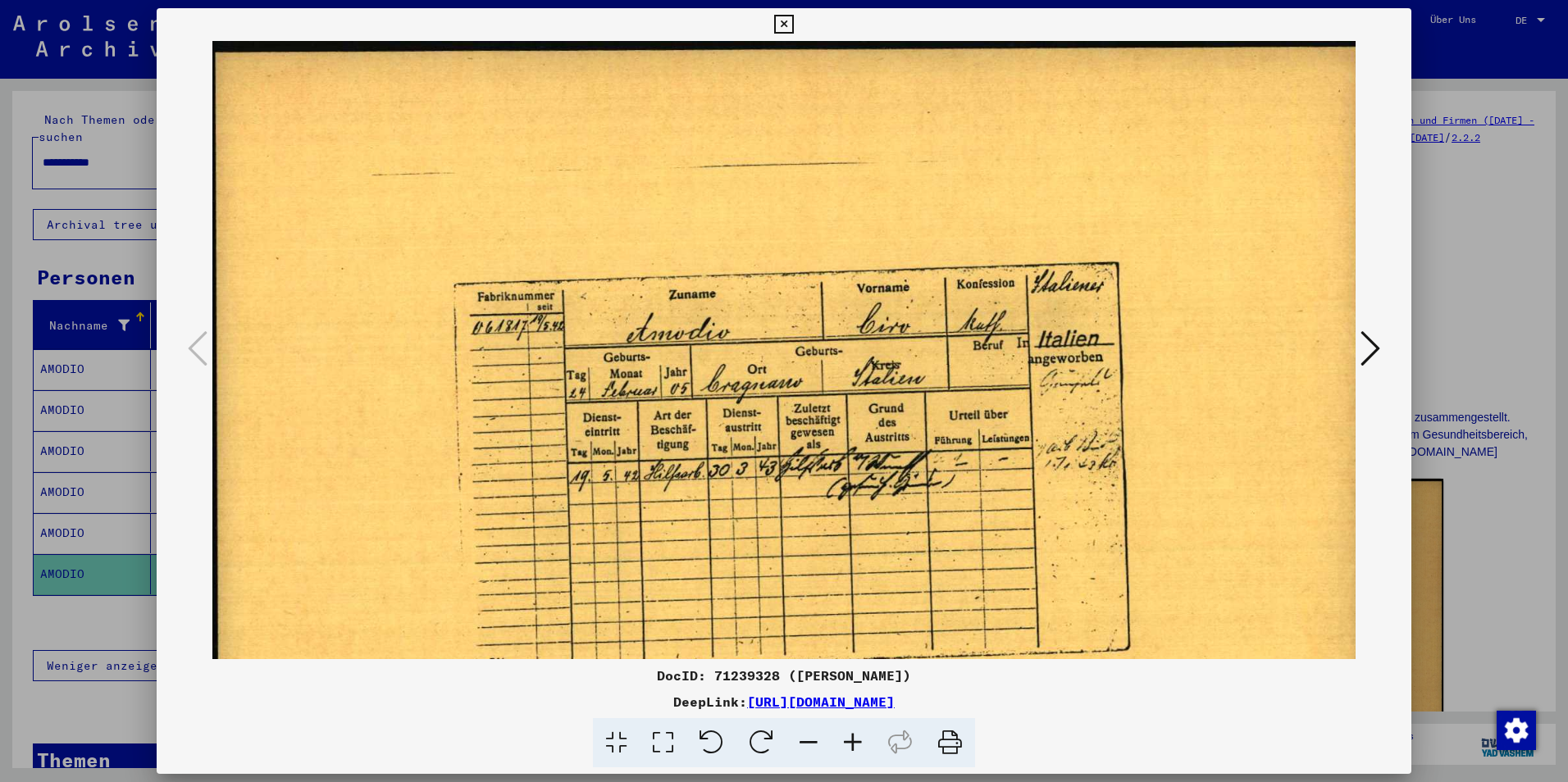
click at [857, 753] on icon at bounding box center [853, 743] width 45 height 50
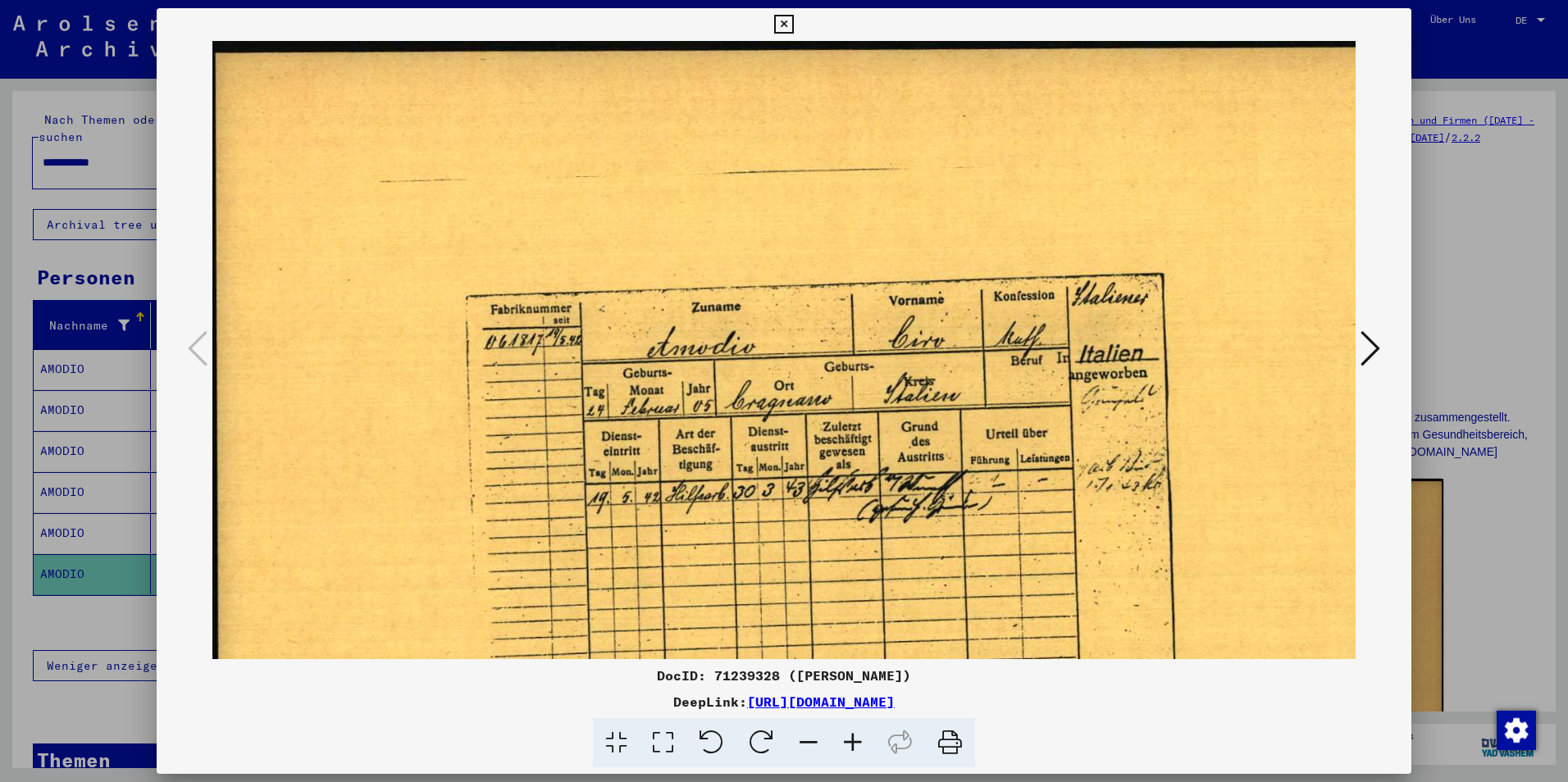
click at [857, 753] on icon at bounding box center [853, 743] width 45 height 50
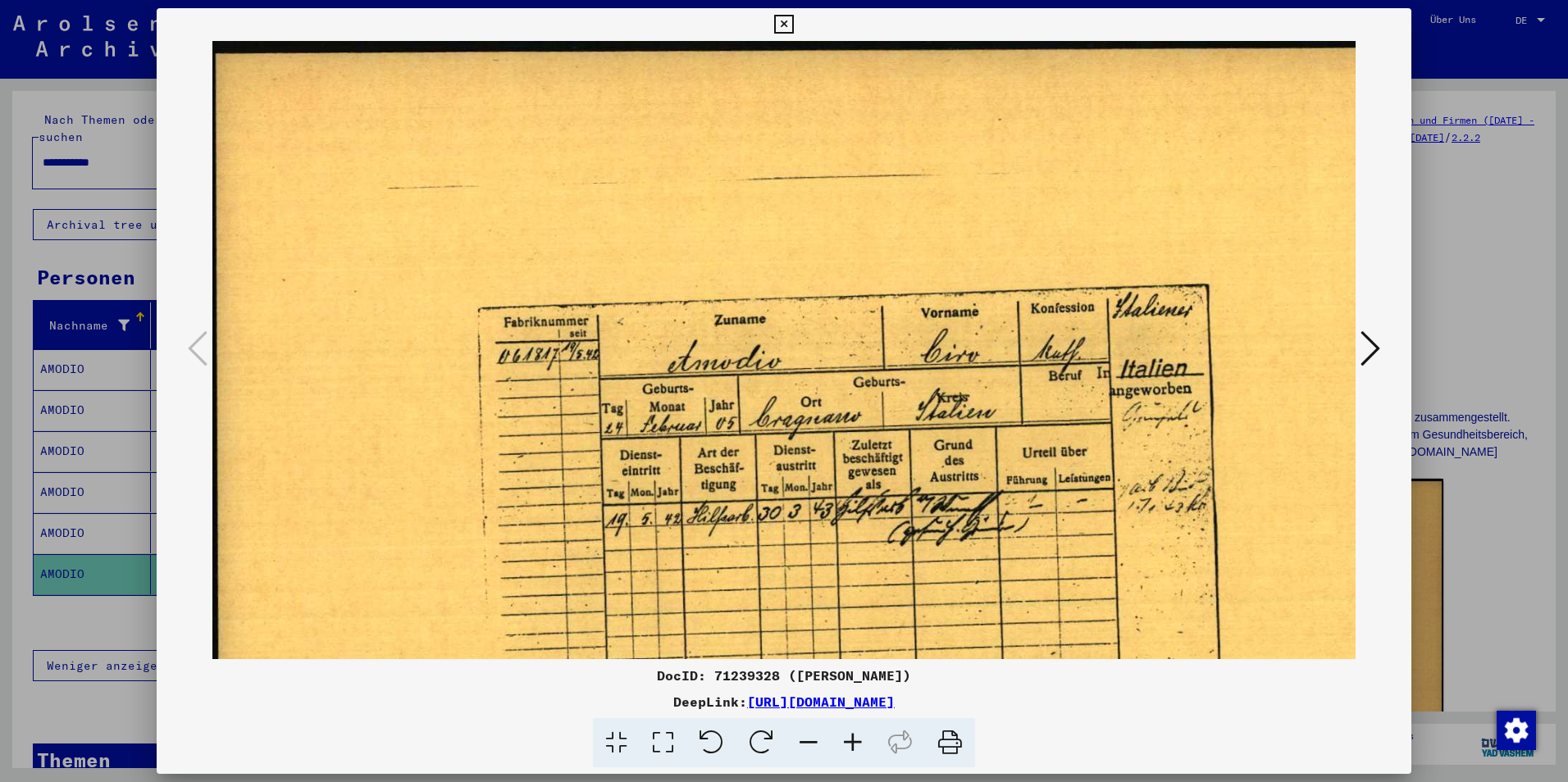
click at [857, 753] on icon at bounding box center [853, 743] width 45 height 50
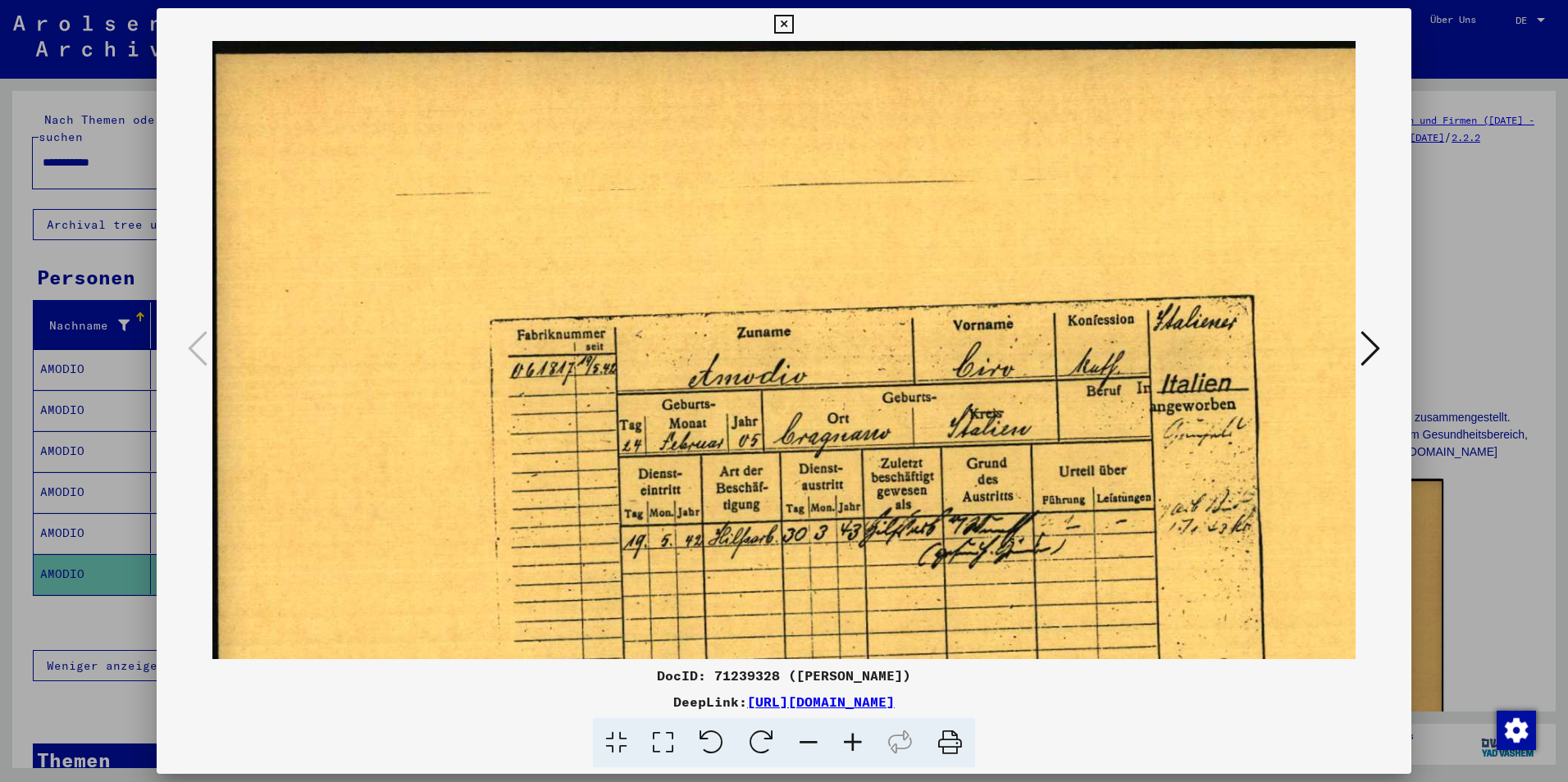
click at [786, 29] on icon at bounding box center [783, 25] width 19 height 20
